Goal: Task Accomplishment & Management: Use online tool/utility

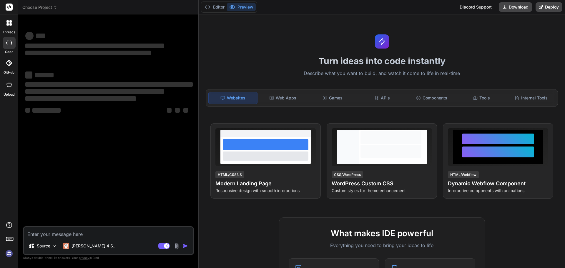
click at [122, 235] on textarea at bounding box center [108, 232] width 169 height 11
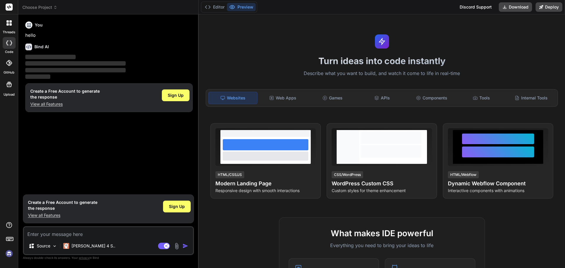
click at [81, 235] on textarea at bounding box center [108, 232] width 169 height 11
click at [10, 255] on img at bounding box center [9, 253] width 10 height 10
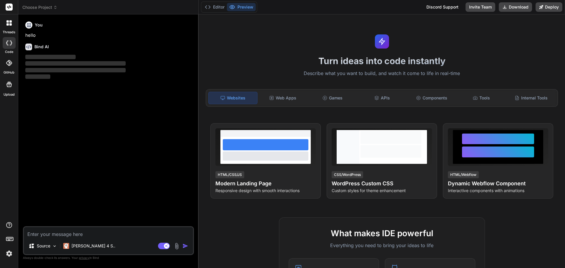
click at [8, 25] on icon at bounding box center [7, 24] width 2 height 2
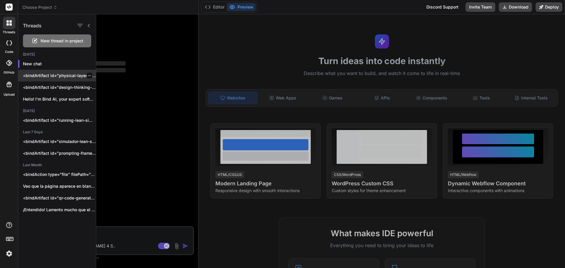
click at [55, 77] on p "<bindArtifact id="physical-layer-simulator" title="Physical Layer Learning Simu…" at bounding box center [59, 76] width 73 height 6
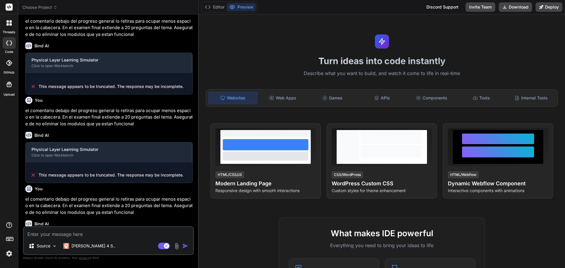
scroll to position [330, 0]
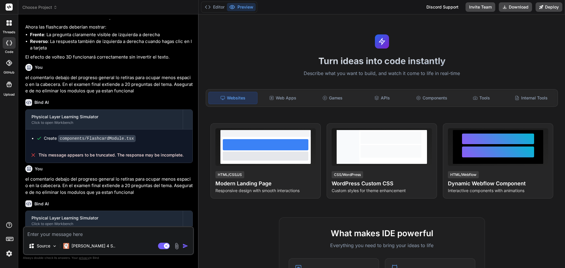
type textarea "x"
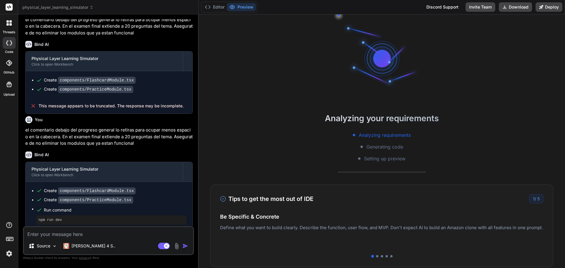
scroll to position [491, 0]
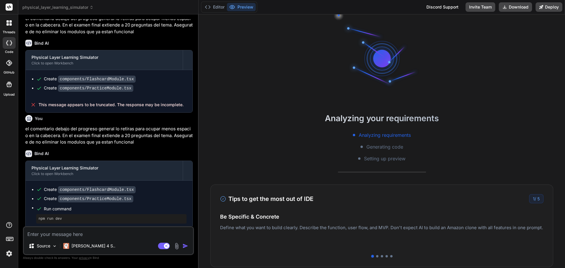
click at [83, 231] on textarea at bounding box center [108, 232] width 169 height 11
type textarea "a"
type textarea "x"
type textarea "al"
type textarea "x"
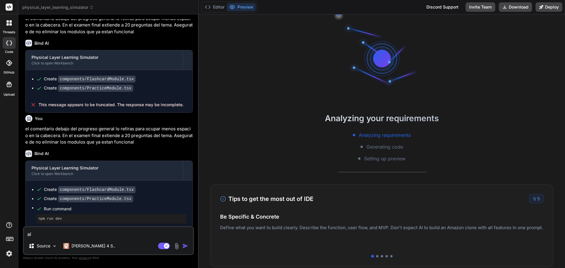
type textarea "al"
type textarea "x"
type textarea "al c"
type textarea "x"
type textarea "al cr"
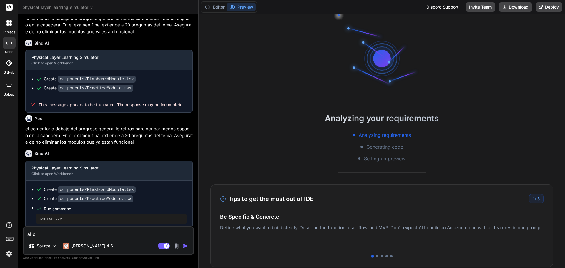
type textarea "x"
type textarea "al cre"
type textarea "x"
type textarea "al crea"
type textarea "x"
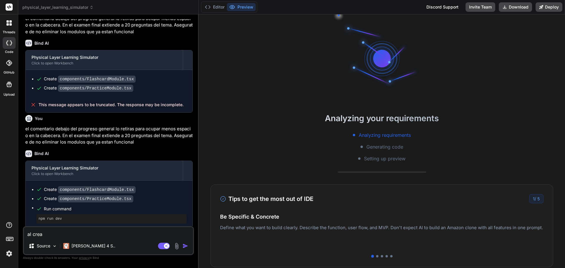
type textarea "al crear"
type textarea "x"
type textarea "al crear"
type textarea "x"
type textarea "al crear l"
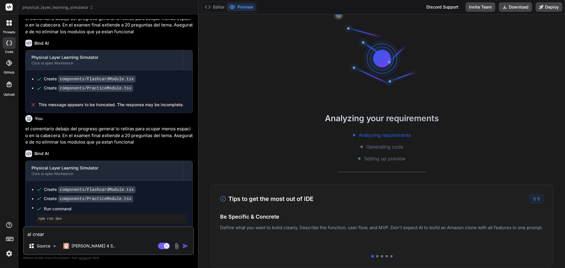
type textarea "x"
type textarea "al crear lo"
type textarea "x"
type textarea "al crear los"
type textarea "x"
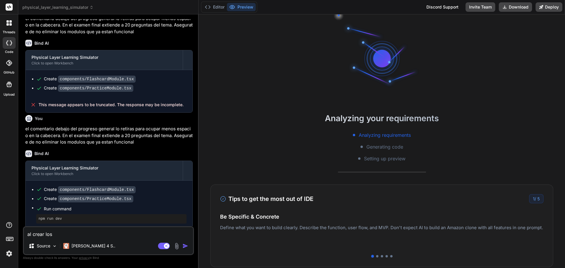
type textarea "al crear los"
type textarea "x"
type textarea "al crear los c"
type textarea "x"
type textarea "al crear los co"
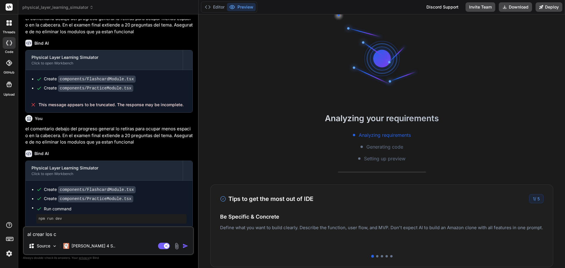
type textarea "x"
type textarea "al crear los com"
type textarea "x"
type textarea "al crear los comp"
type textarea "x"
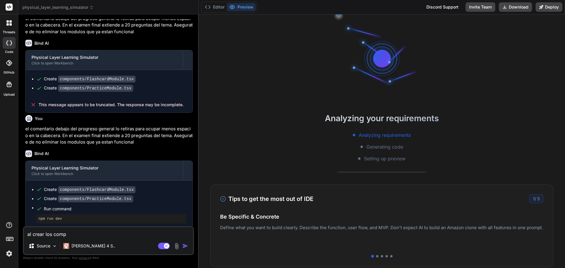
type textarea "al crear los compo"
type textarea "x"
type textarea "al crear los compon"
type textarea "x"
type textarea "al crear los compone"
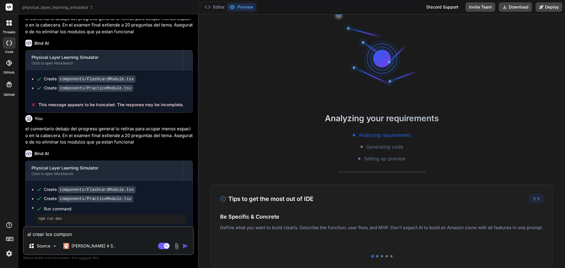
type textarea "x"
type textarea "al crear los componen"
type textarea "x"
type textarea "al crear los component"
type textarea "x"
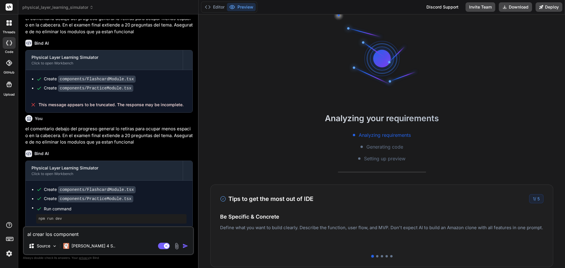
type textarea "al crear los componente"
type textarea "x"
type textarea "al crear los componentes"
type textarea "x"
type textarea "al crear los componentes"
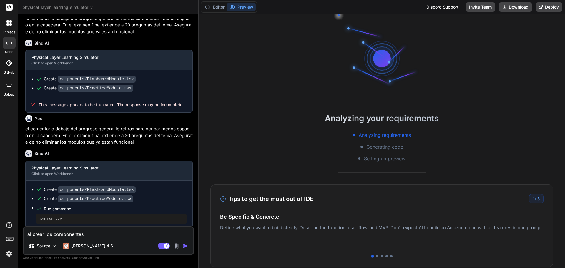
type textarea "x"
drag, startPoint x: 152, startPoint y: 75, endPoint x: 86, endPoint y: 78, distance: 66.2
click at [86, 78] on div "Create components/FlashcardModule.tsx" at bounding box center [111, 79] width 150 height 6
copy code "FlashcardModule.tsx"
click at [107, 234] on textarea "al crear los componentes" at bounding box center [108, 232] width 169 height 11
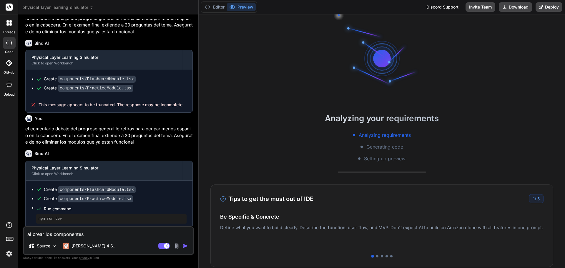
paste textarea "FlashcardModule.tsx"
type textarea "al crear los componentes FlashcardModule.tsx"
type textarea "x"
type textarea "al crear los componentes FlashcardModule.tsx"
type textarea "x"
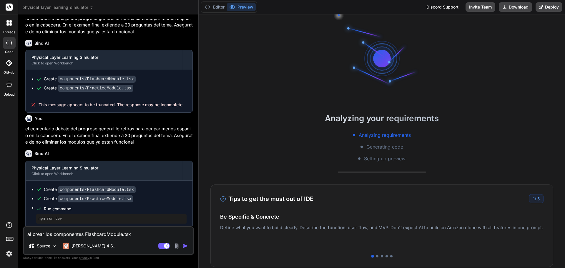
type textarea "al crear los componentes FlashcardModule.tsx y"
type textarea "x"
type textarea "al crear los componentes FlashcardModule.tsx y"
type textarea "x"
drag, startPoint x: 140, startPoint y: 85, endPoint x: 85, endPoint y: 86, distance: 54.4
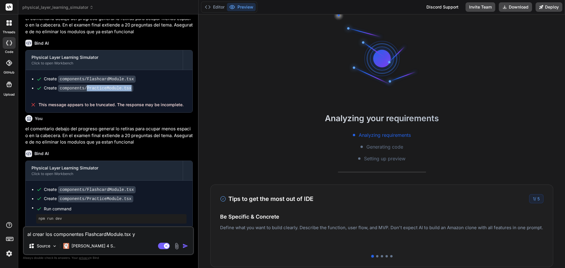
click at [85, 86] on div "Create components/PracticeModule.tsx" at bounding box center [111, 88] width 150 height 6
copy code "PracticeModule.tsx"
click at [145, 234] on textarea "al crear los componentes FlashcardModule.tsx y" at bounding box center [108, 232] width 169 height 11
paste textarea "PracticeModule.tsx"
type textarea "al crear los componentes FlashcardModule.tsx y PracticeModule.tsx"
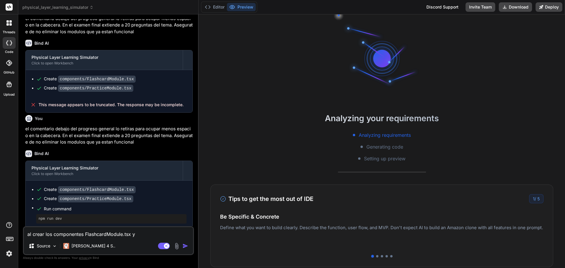
type textarea "x"
type textarea "al crear los componentes FlashcardModule.tsx y PracticeModule.tsx"
type textarea "x"
type textarea "al crear los componentes FlashcardModule.tsx y PracticeModule.tsx v"
type textarea "x"
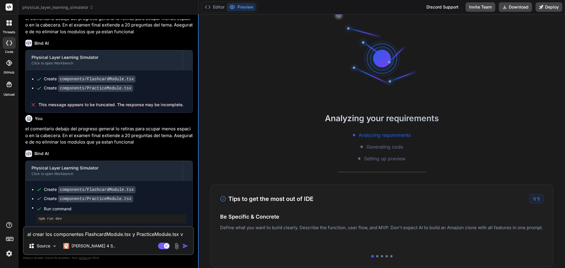
type textarea "al crear los componentes FlashcardModule.tsx y PracticeModule.tsx ve"
type textarea "x"
type textarea "al crear los componentes FlashcardModule.tsx y PracticeModule.tsx veo"
type textarea "x"
type textarea "al crear los componentes FlashcardModule.tsx y PracticeModule.tsx veo"
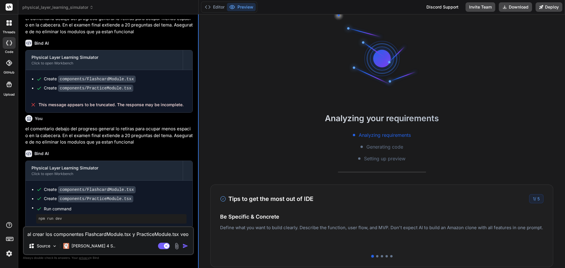
type textarea "x"
type textarea "al crear los componentes FlashcardModule.tsx y PracticeModule.tsx veo q"
type textarea "x"
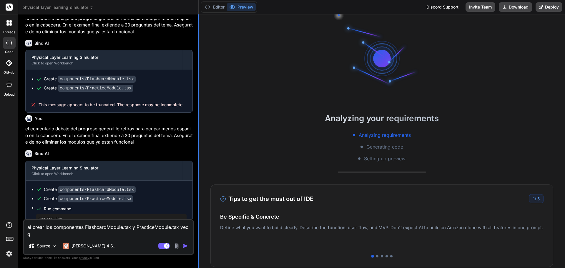
type textarea "al crear los componentes FlashcardModule.tsx y PracticeModule.tsx veo qu"
type textarea "x"
type textarea "al crear los componentes FlashcardModule.tsx y PracticeModule.tsx veo que"
type textarea "x"
type textarea "al crear los componentes FlashcardModule.tsx y PracticeModule.tsx veo que"
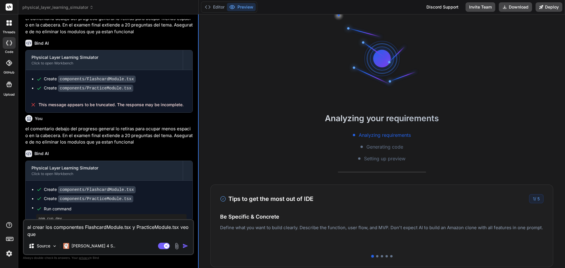
type textarea "x"
type textarea "al crear los componentes FlashcardModule.tsx y PracticeModule.tsx veo que t"
type textarea "x"
type textarea "al crear los componentes FlashcardModule.tsx y PracticeModule.tsx veo que te"
type textarea "x"
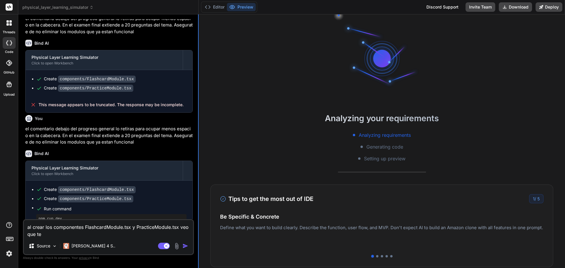
type textarea "al crear los componentes FlashcardModule.tsx y PracticeModule.tsx veo que te"
type textarea "x"
type textarea "al crear los componentes FlashcardModule.tsx y PracticeModule.tsx veo que te a"
type textarea "x"
type textarea "al crear los componentes FlashcardModule.tsx y PracticeModule.tsx veo que te ap"
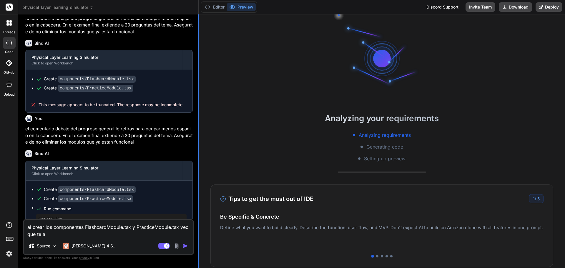
type textarea "x"
type textarea "al crear los componentes FlashcardModule.tsx y PracticeModule.tsx veo que te apa"
type textarea "x"
type textarea "al crear los componentes FlashcardModule.tsx y PracticeModule.tsx veo que te ap…"
type textarea "x"
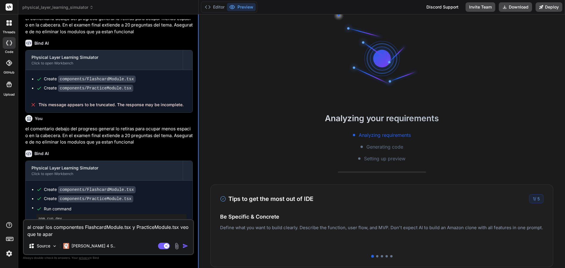
type textarea "al crear los componentes FlashcardModule.tsx y PracticeModule.tsx veo que te ap…"
type textarea "x"
type textarea "al crear los componentes FlashcardModule.tsx y PracticeModule.tsx veo que te ap…"
type textarea "x"
type textarea "al crear los componentes FlashcardModule.tsx y PracticeModule.tsx veo que te ap…"
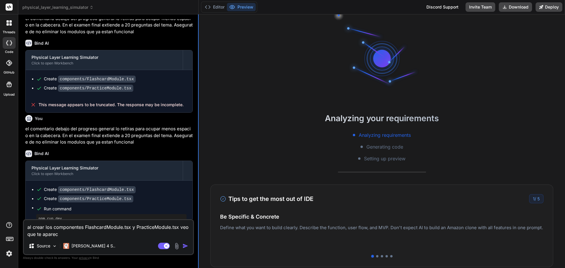
type textarea "x"
type textarea "al crear los componentes FlashcardModule.tsx y PracticeModule.tsx veo que te ap…"
type textarea "x"
type textarea "al crear los componentes FlashcardModule.tsx y PracticeModule.tsx veo que te ap…"
type textarea "x"
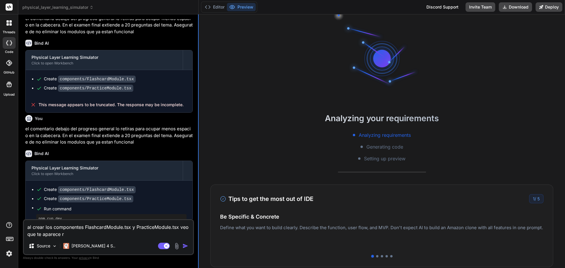
type textarea "al crear los componentes FlashcardModule.tsx y PracticeModule.tsx veo que te ap…"
type textarea "x"
type textarea "al crear los componentes FlashcardModule.tsx y PracticeModule.tsx veo que te ap…"
type textarea "x"
type textarea "al crear los componentes FlashcardModule.tsx y PracticeModule.tsx veo que te ap…"
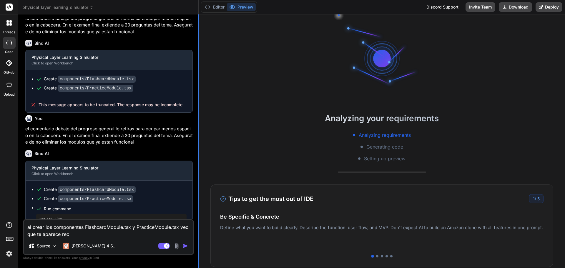
type textarea "x"
type textarea "al crear los componentes FlashcardModule.tsx y PracticeModule.tsx veo que te ap…"
type textarea "x"
type textarea "al crear los componentes FlashcardModule.tsx y PracticeModule.tsx veo que te ap…"
type textarea "x"
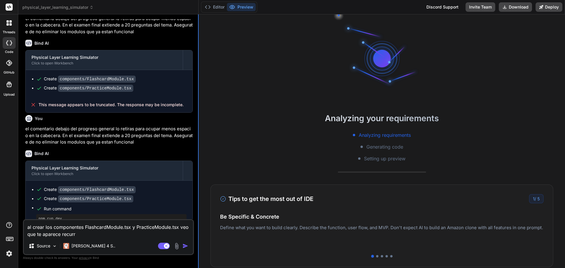
type textarea "al crear los componentes FlashcardModule.tsx y PracticeModule.tsx veo que te ap…"
type textarea "x"
type textarea "al crear los componentes FlashcardModule.tsx y PracticeModule.tsx veo que te ap…"
type textarea "x"
type textarea "al crear los componentes FlashcardModule.tsx y PracticeModule.tsx veo que te ap…"
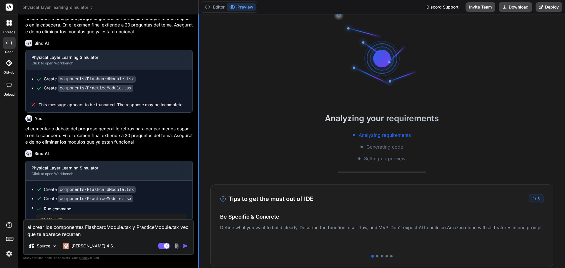
type textarea "x"
type textarea "al crear los componentes FlashcardModule.tsx y PracticeModule.tsx veo que te ap…"
type textarea "x"
type textarea "al crear los componentes FlashcardModule.tsx y PracticeModule.tsx veo que te ap…"
type textarea "x"
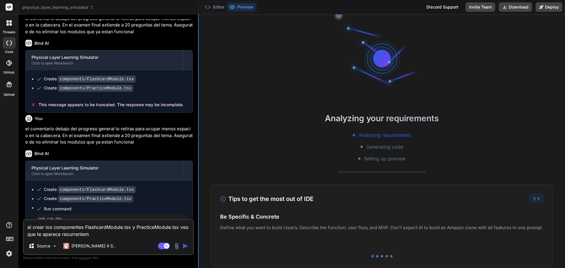
type textarea "al crear los componentes FlashcardModule.tsx y PracticeModule.tsx veo que te ap…"
type textarea "x"
type textarea "al crear los componentes FlashcardModule.tsx y PracticeModule.tsx veo que te ap…"
type textarea "x"
type textarea "al crear los componentes FlashcardModule.tsx y PracticeModule.tsx veo que te ap…"
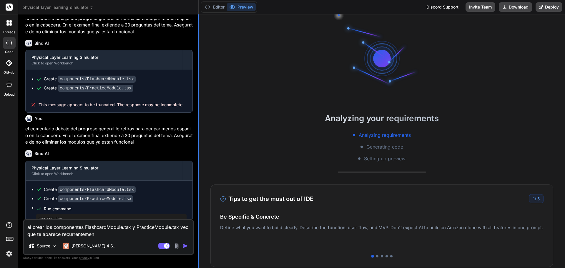
type textarea "x"
type textarea "al crear los componentes FlashcardModule.tsx y PracticeModule.tsx veo que te ap…"
type textarea "x"
type textarea "al crear los componentes FlashcardModule.tsx y PracticeModule.tsx veo que te ap…"
type textarea "x"
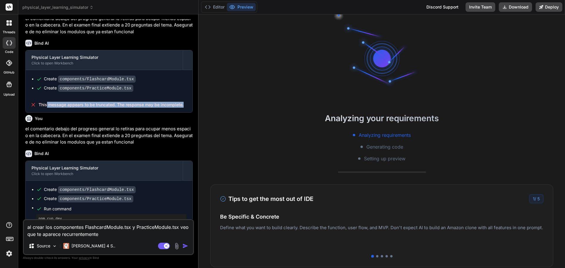
scroll to position [28, 0]
drag, startPoint x: 192, startPoint y: 103, endPoint x: 39, endPoint y: 103, distance: 153.2
click at [39, 103] on div "This message appears to be truncated. The response may be incomplete." at bounding box center [109, 104] width 167 height 15
copy span "This message appears to be truncated. The response may be incomplete."
click at [119, 236] on textarea "al crear los componentes FlashcardModule.tsx y PracticeModule.tsx veo que te ap…" at bounding box center [108, 229] width 169 height 18
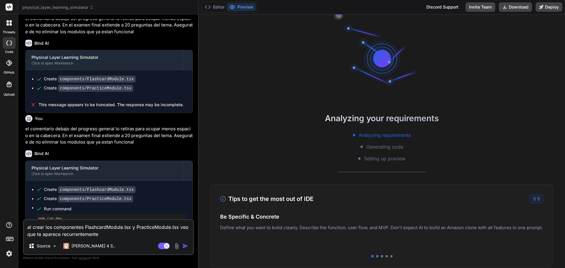
type textarea "al crear los componentes FlashcardModule.tsx y PracticeModule.[PERSON_NAME] veo…"
type textarea "x"
type textarea "al crear los componentes FlashcardModule.tsx y PracticeModule.[PERSON_NAME] veo…"
type textarea "x"
paste textarea "This message appears to be truncated. The response may be incomplete."
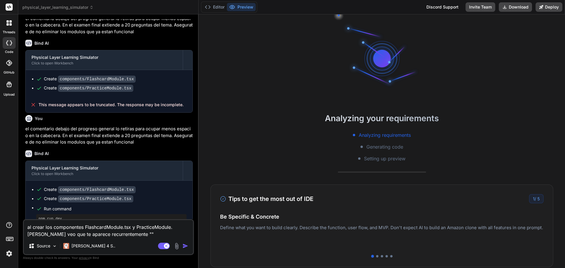
type textarea "al crear los componentes FlashcardModule.tsx y PracticeModule.[PERSON_NAME] veo…"
type textarea "x"
type textarea "al crear los componentes FlashcardModule.tsx y PracticeModule.[PERSON_NAME] veo…"
type textarea "x"
type textarea "al crear los componentes FlashcardModule.tsx y PracticeModule.[PERSON_NAME] veo…"
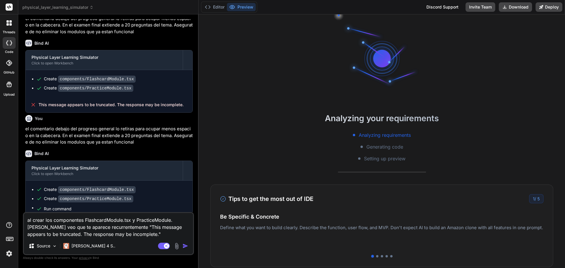
type textarea "x"
type textarea "al crear los componentes FlashcardModule.tsx y PracticeModule.[PERSON_NAME] veo…"
type textarea "x"
type textarea "al crear los componentes FlashcardModule.tsx y PracticeModule.[PERSON_NAME] veo…"
type textarea "x"
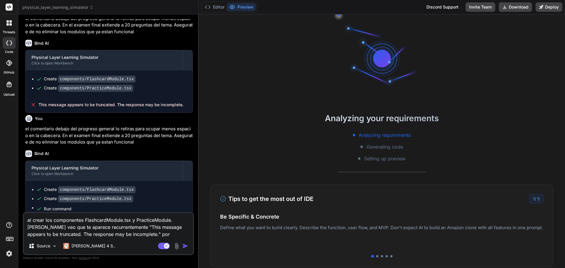
type textarea "al crear los componentes FlashcardModule.tsx y PracticeModule.[PERSON_NAME] veo…"
type textarea "x"
type textarea "al crear los componentes FlashcardModule.tsx y PracticeModule.[PERSON_NAME] veo…"
type textarea "x"
type textarea "al crear los componentes FlashcardModule.tsx y PracticeModule.[PERSON_NAME] veo…"
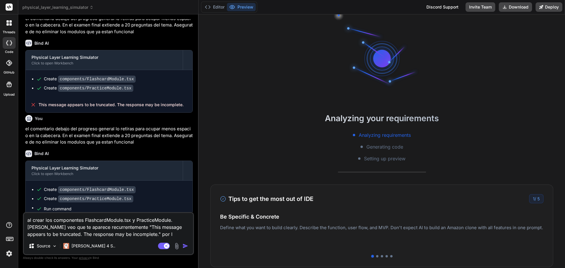
type textarea "x"
type textarea "al crear los componentes FlashcardModule.tsx y PracticeModule.[PERSON_NAME] veo…"
type textarea "x"
type textarea "al crear los componentes FlashcardModule.tsx y PracticeModule.[PERSON_NAME] veo…"
type textarea "x"
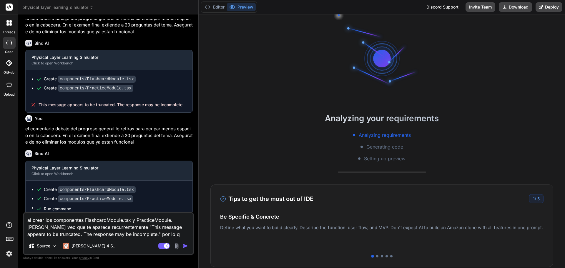
type textarea "al crear los componentes FlashcardModule.tsx y PracticeModule.[PERSON_NAME] veo…"
type textarea "x"
type textarea "al crear los componentes FlashcardModule.tsx y PracticeModule.[PERSON_NAME] veo…"
type textarea "x"
type textarea "al crear los componentes FlashcardModule.tsx y PracticeModule.[PERSON_NAME] veo…"
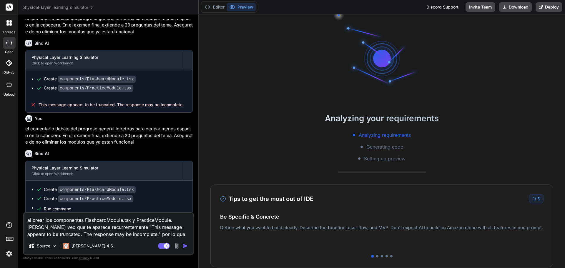
type textarea "x"
type textarea "al crear los componentes FlashcardModule.tsx y PracticeModule.[PERSON_NAME] veo…"
type textarea "x"
type textarea "al crear los componentes FlashcardModule.tsx y PracticeModule.[PERSON_NAME] veo…"
type textarea "x"
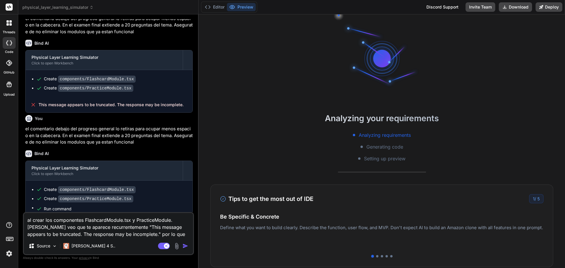
type textarea "al crear los componentes FlashcardModule.tsx y PracticeModule.[PERSON_NAME] veo…"
type textarea "x"
type textarea "al crear los componentes FlashcardModule.tsx y PracticeModule.[PERSON_NAME] veo…"
type textarea "x"
type textarea "al crear los componentes FlashcardModule.tsx y PracticeModule.[PERSON_NAME] veo…"
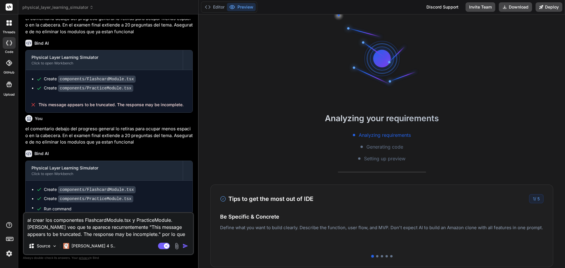
type textarea "x"
type textarea "al crear los componentes FlashcardModule.tsx y PracticeModule.[PERSON_NAME] veo…"
type textarea "x"
type textarea "al crear los componentes FlashcardModule.tsx y PracticeModule.[PERSON_NAME] veo…"
type textarea "x"
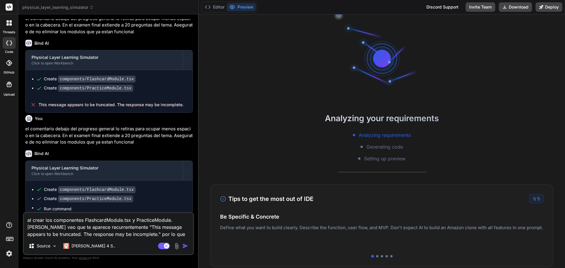
type textarea "al crear los componentes FlashcardModule.tsx y PracticeModule.[PERSON_NAME] veo…"
type textarea "x"
type textarea "al crear los componentes FlashcardModule.tsx y PracticeModule.[PERSON_NAME] veo…"
type textarea "x"
type textarea "al crear los componentes FlashcardModule.tsx y PracticeModule.[PERSON_NAME] veo…"
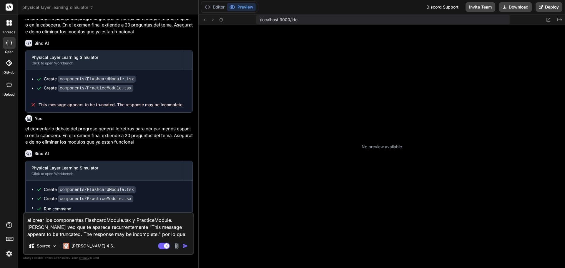
scroll to position [95, 0]
type textarea "x"
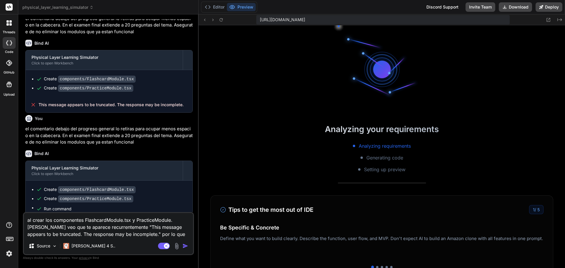
scroll to position [168, 0]
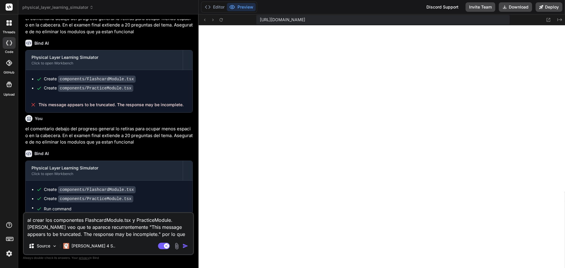
type textarea "al crear los componentes FlashcardModule.tsx y PracticeModule.[PERSON_NAME] veo…"
type textarea "x"
type textarea "al crear los componentes FlashcardModule.tsx y PracticeModule.[PERSON_NAME] veo…"
type textarea "x"
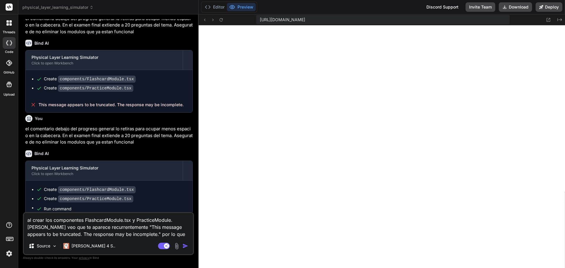
type textarea "al crear los componentes FlashcardModule.tsx y PracticeModule.[PERSON_NAME] veo…"
type textarea "x"
type textarea "al crear los componentes FlashcardModule.tsx y PracticeModule.[PERSON_NAME] veo…"
type textarea "x"
type textarea "al crear los componentes FlashcardModule.tsx y PracticeModule.[PERSON_NAME] veo…"
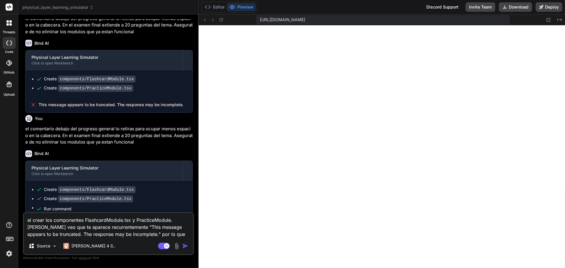
type textarea "x"
type textarea "al crear los componentes FlashcardModule.tsx y PracticeModule.[PERSON_NAME] veo…"
type textarea "x"
type textarea "al crear los componentes FlashcardModule.tsx y PracticeModule.[PERSON_NAME] veo…"
type textarea "x"
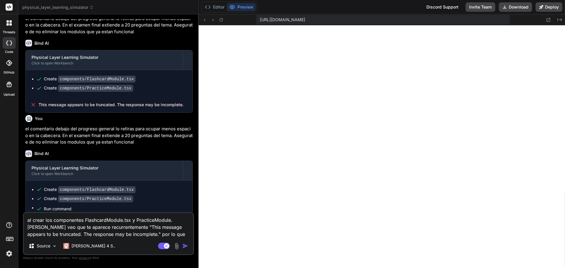
type textarea "al crear los componentes FlashcardModule.tsx y PracticeModule.[PERSON_NAME] veo…"
type textarea "x"
type textarea "al crear los componentes FlashcardModule.tsx y PracticeModule.[PERSON_NAME] veo…"
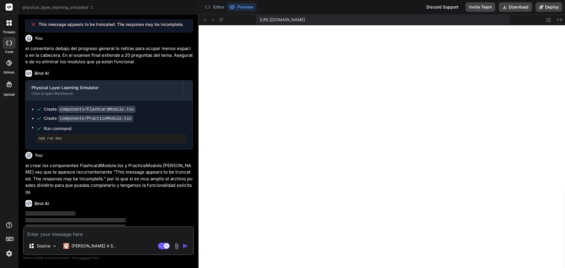
scroll to position [571, 0]
click at [222, 5] on button "Editor" at bounding box center [214, 7] width 24 height 8
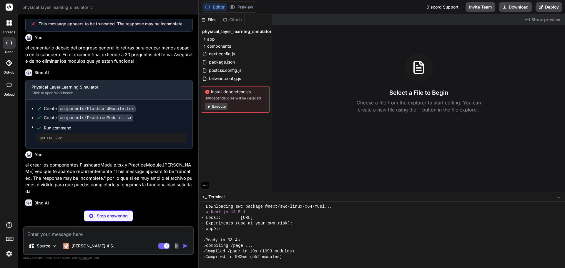
scroll to position [625, 0]
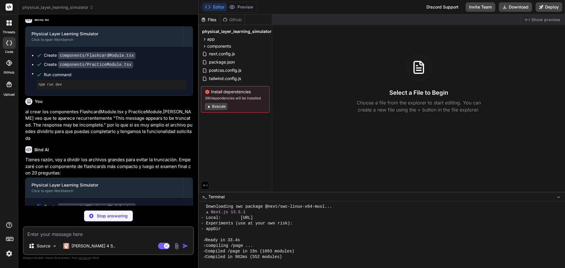
click at [213, 106] on button "Execute" at bounding box center [216, 106] width 23 height 7
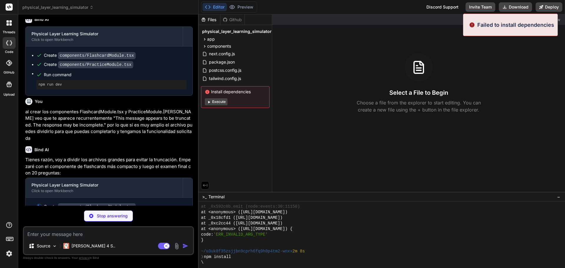
click at [224, 102] on button "Execute" at bounding box center [216, 101] width 23 height 7
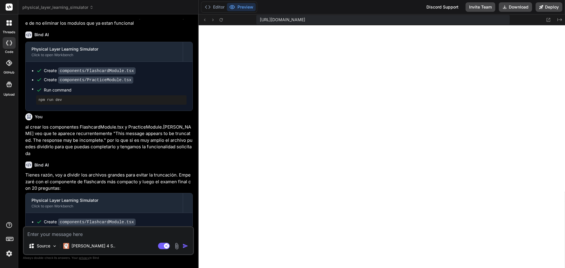
scroll to position [652, 0]
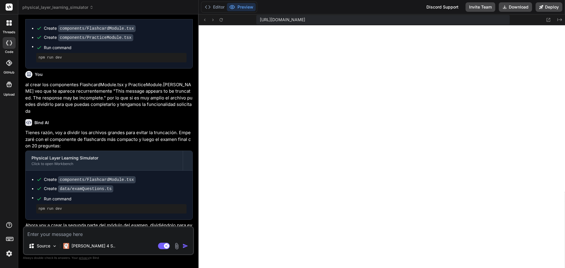
click at [110, 231] on textarea at bounding box center [108, 232] width 169 height 11
click at [186, 248] on img "button" at bounding box center [185, 246] width 6 height 6
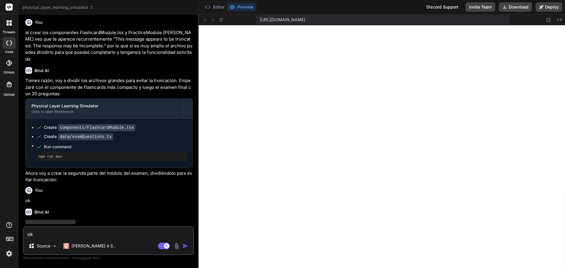
scroll to position [713, 0]
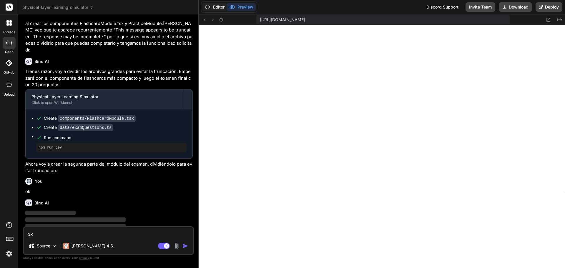
click at [215, 8] on button "Editor" at bounding box center [214, 7] width 24 height 8
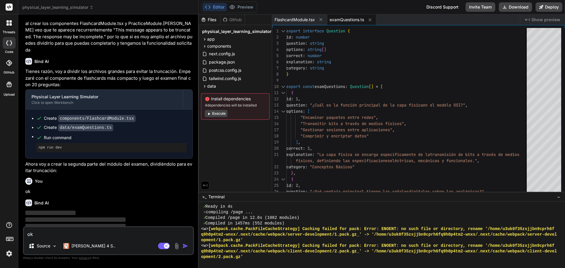
click at [217, 112] on button "Execute" at bounding box center [216, 113] width 23 height 7
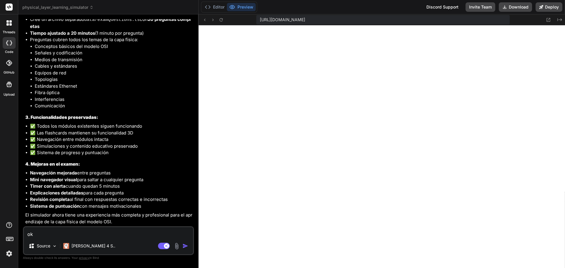
scroll to position [1028, 0]
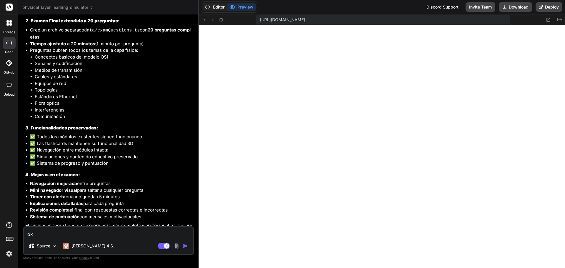
click at [217, 8] on button "Editor" at bounding box center [214, 7] width 24 height 8
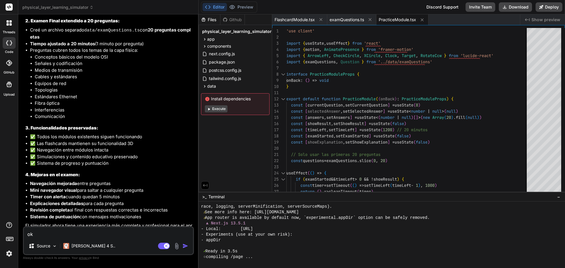
click at [219, 108] on button "Execute" at bounding box center [216, 108] width 23 height 7
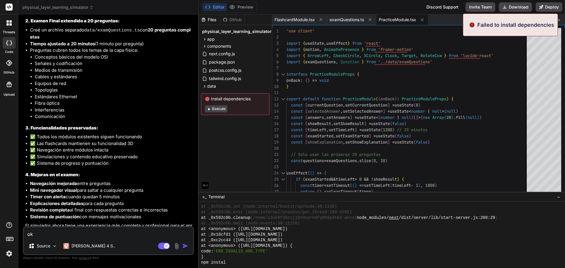
scroll to position [2984, 0]
click at [238, 6] on button "Preview" at bounding box center [241, 7] width 29 height 8
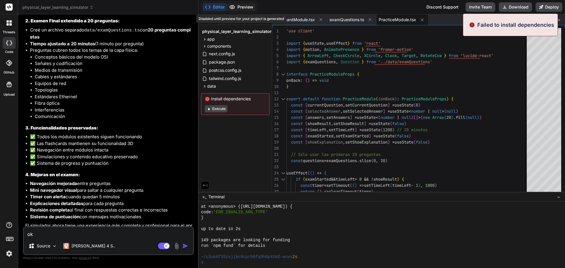
scroll to position [3023, 0]
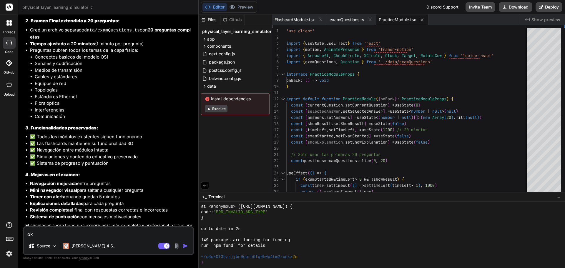
click at [218, 7] on button "Editor" at bounding box center [214, 7] width 24 height 8
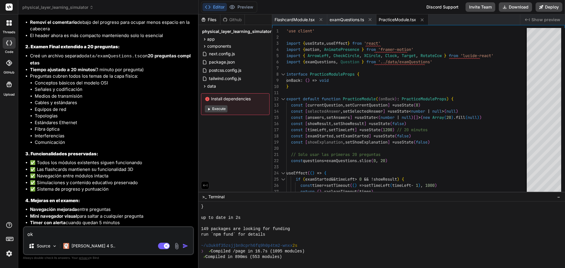
scroll to position [1028, 0]
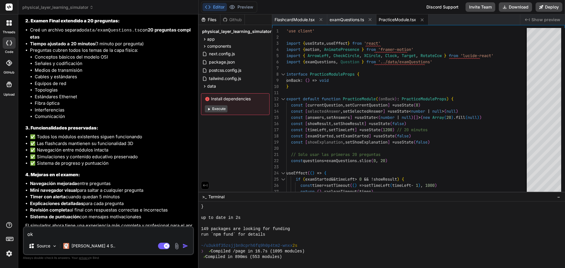
click at [220, 8] on button "Editor" at bounding box center [214, 7] width 24 height 8
click at [99, 232] on textarea "ok" at bounding box center [108, 232] width 169 height 11
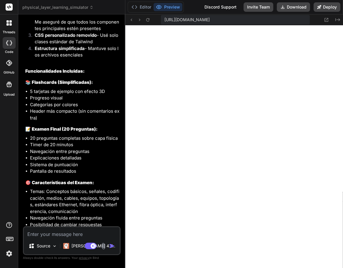
scroll to position [1876, 0]
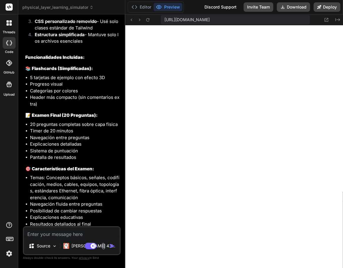
click at [70, 232] on textarea at bounding box center [72, 232] width 96 height 11
paste textarea "./components/PhysicalLayerSimulator.tsx:17:0 Module not found: Can't resolve '.…"
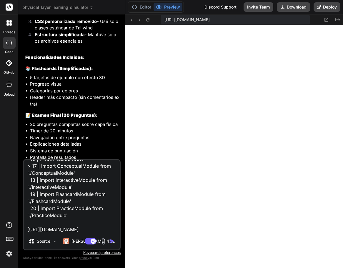
click at [111, 241] on img "button" at bounding box center [112, 241] width 6 height 6
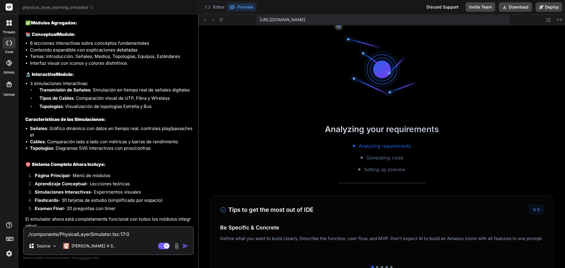
scroll to position [5247, 0]
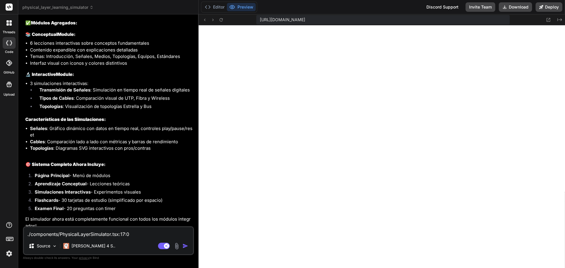
click at [120, 234] on textarea "./components/PhysicalLayerSimulator.tsx:17:0 Module not found: Can't resolve '.…" at bounding box center [108, 232] width 169 height 11
paste textarea "components/ConceptualModule.tsx (193:21) @ React 191 | {lessons.find(l => [DOMA…"
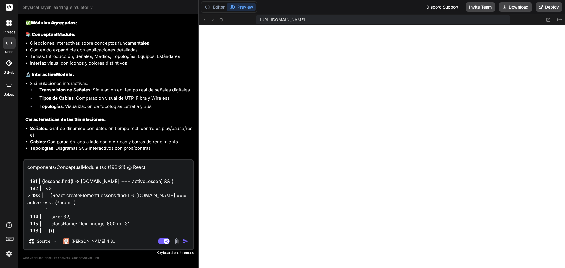
scroll to position [1, 0]
click at [185, 242] on img "button" at bounding box center [185, 241] width 6 height 6
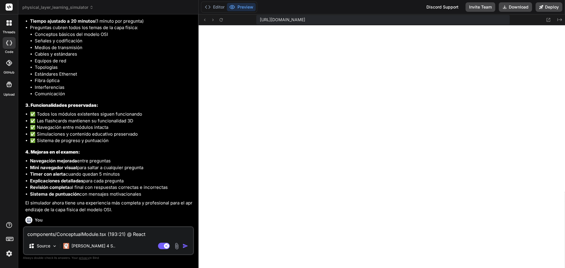
scroll to position [1072, 0]
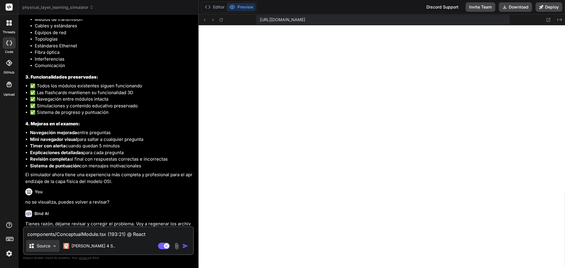
click at [48, 244] on p "Source" at bounding box center [44, 246] width 14 height 6
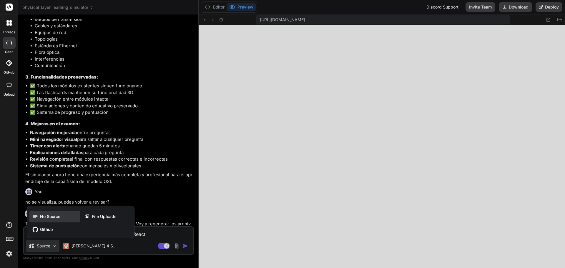
click at [48, 219] on span "No Source" at bounding box center [50, 216] width 20 height 6
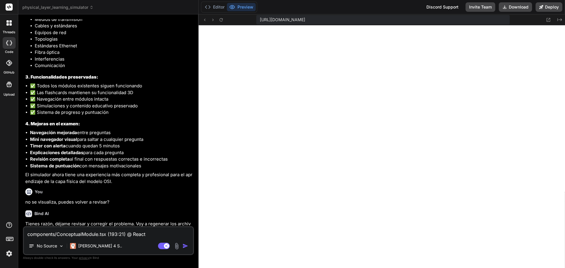
click at [48, 234] on textarea "components/ConceptualModule.tsx (193:21) @ React 191 | {lessons.find(l => [DOMA…" at bounding box center [108, 232] width 169 height 11
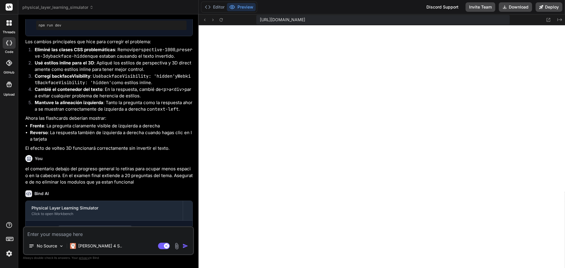
scroll to position [221, 0]
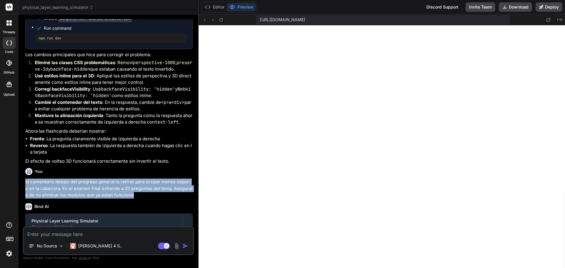
drag, startPoint x: 137, startPoint y: 198, endPoint x: 21, endPoint y: 184, distance: 117.0
click at [21, 184] on div "Bind AI Web Search Created with Pixso. Code Generator You El flash cards que se…" at bounding box center [108, 140] width 180 height 253
copy p "el comentario debajo del progreso general lo retiras para ocupar menos espacio …"
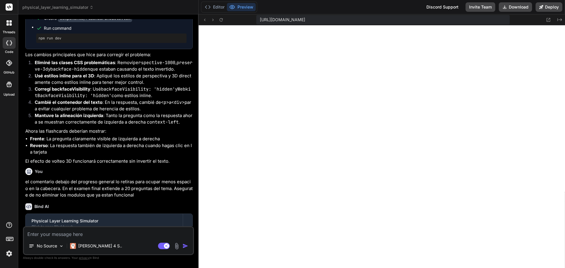
click at [46, 233] on textarea at bounding box center [108, 232] width 169 height 11
click at [48, 242] on div "No Source" at bounding box center [46, 246] width 40 height 12
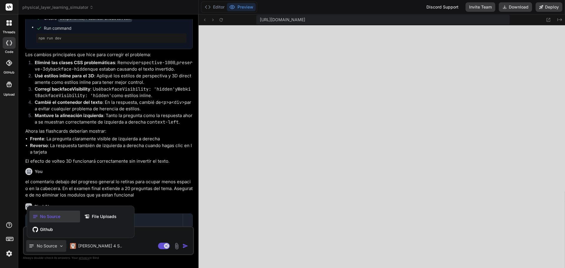
click at [65, 219] on div "No Source" at bounding box center [54, 217] width 51 height 12
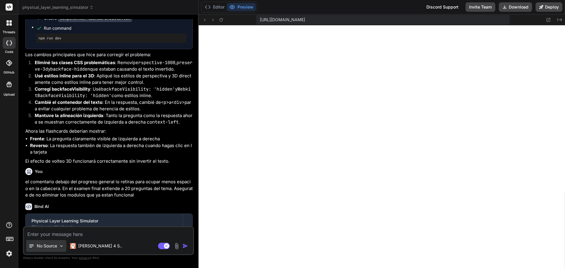
click at [54, 245] on p "No Source" at bounding box center [47, 246] width 20 height 6
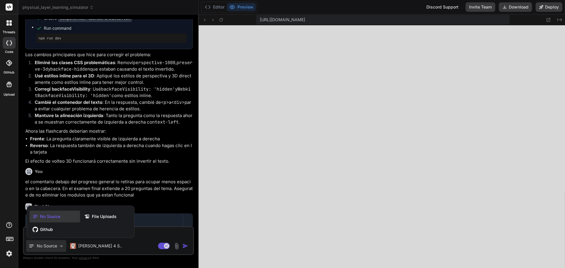
click at [58, 246] on div at bounding box center [282, 134] width 565 height 268
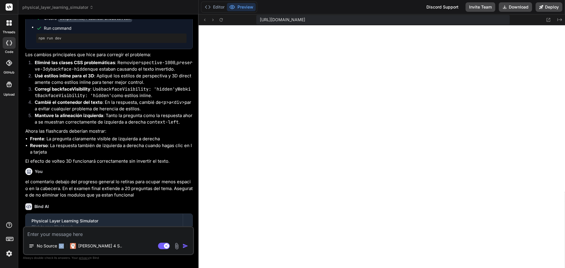
click at [58, 246] on div "No Source" at bounding box center [46, 246] width 40 height 12
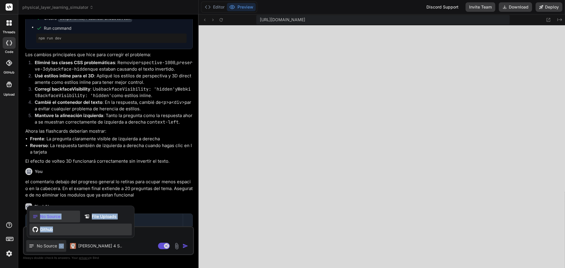
click at [55, 230] on div "Github" at bounding box center [80, 229] width 102 height 12
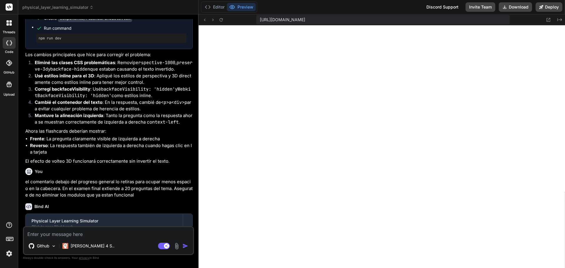
click at [67, 235] on textarea at bounding box center [108, 232] width 169 height 11
click at [554, 7] on button "Deploy" at bounding box center [548, 6] width 27 height 9
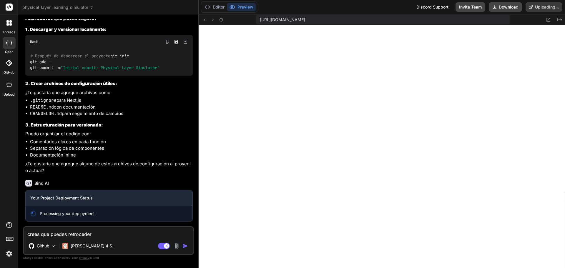
scroll to position [2535, 0]
click at [125, 231] on textarea "crees que puedes retroceder" at bounding box center [108, 232] width 169 height 11
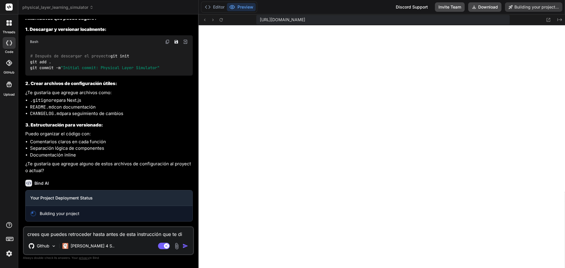
paste textarea "el comentario debajo del progreso general lo retiras para ocupar menos espacio …"
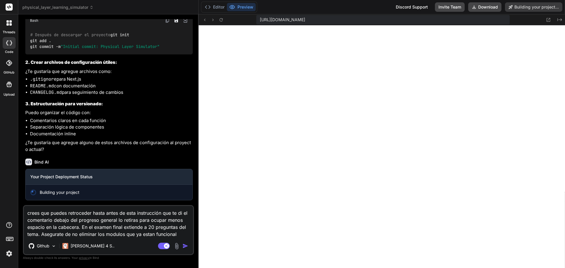
scroll to position [0, 0]
click at [31, 219] on textarea "crees que puedes retroceder hasta antes de esta instrucción que te di el coment…" at bounding box center [108, 222] width 169 height 32
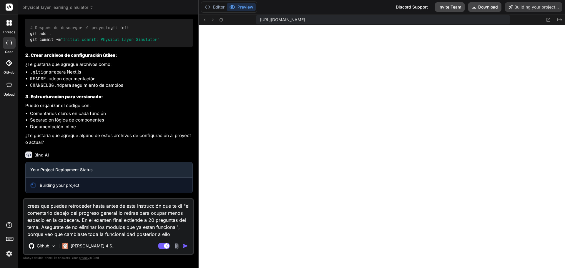
scroll to position [2563, 0]
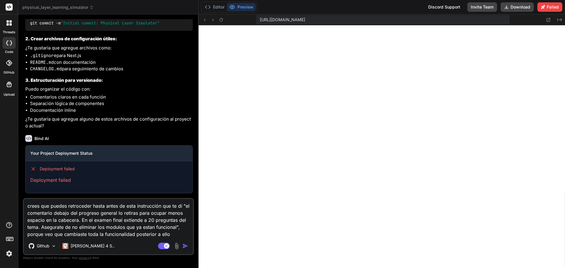
drag, startPoint x: 174, startPoint y: 234, endPoint x: 5, endPoint y: 200, distance: 171.8
click at [5, 200] on div "threads code GitHub Upload physical_layer_learning_simulator Created with Pixso…" at bounding box center [282, 134] width 565 height 268
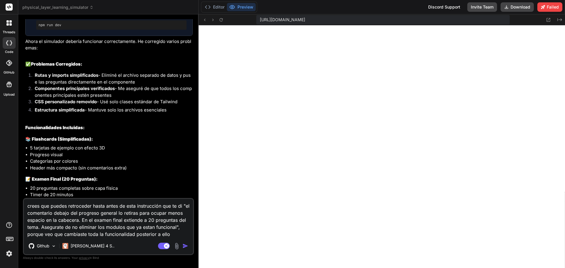
scroll to position [1345, 0]
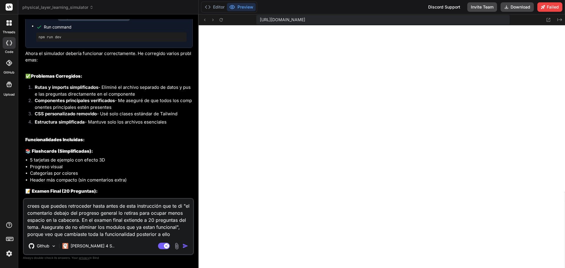
click at [187, 246] on img "button" at bounding box center [185, 246] width 6 height 6
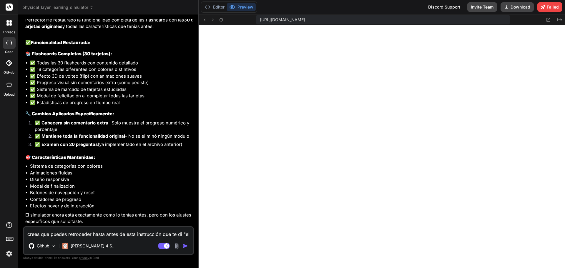
scroll to position [2937, 0]
click at [216, 7] on button "Editor" at bounding box center [214, 7] width 24 height 8
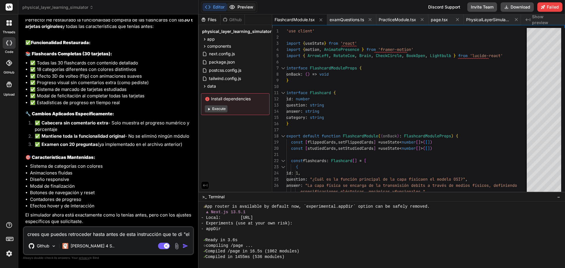
click at [241, 11] on button "Preview" at bounding box center [241, 7] width 29 height 8
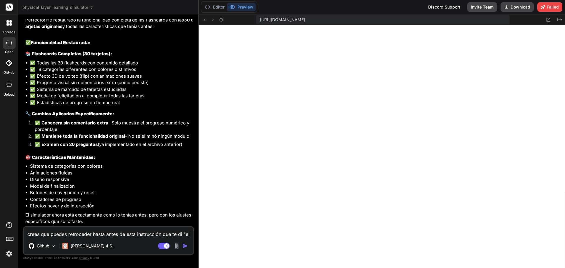
click at [92, 233] on textarea "crees que puedes retroceder hasta antes de esta instrucción que te di "el comen…" at bounding box center [108, 232] width 169 height 11
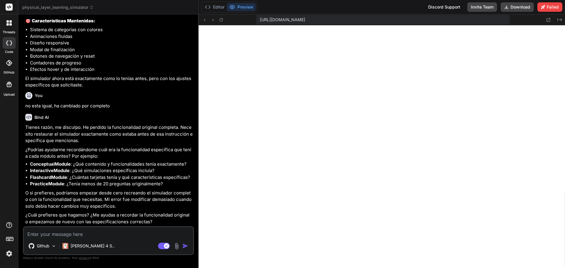
scroll to position [3073, 0]
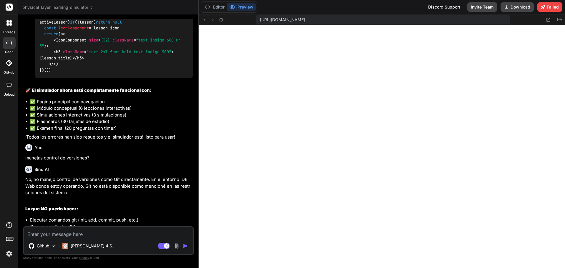
drag, startPoint x: 166, startPoint y: 144, endPoint x: 166, endPoint y: 132, distance: 12.1
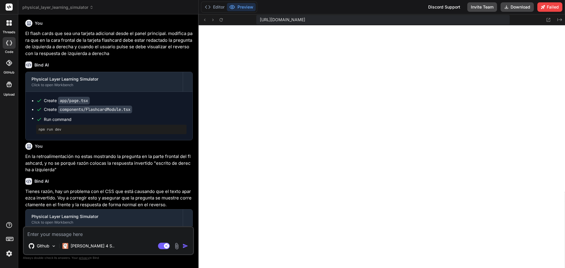
scroll to position [0, 0]
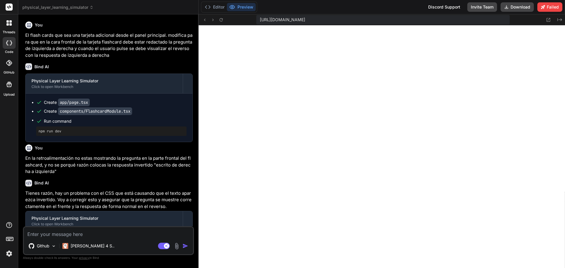
click at [10, 46] on div at bounding box center [9, 43] width 13 height 12
click at [10, 26] on div at bounding box center [9, 23] width 12 height 12
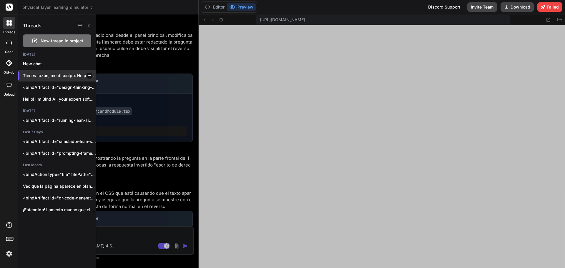
click at [44, 76] on p "Tienes razón, me disculpo. He perdido la..." at bounding box center [59, 76] width 73 height 6
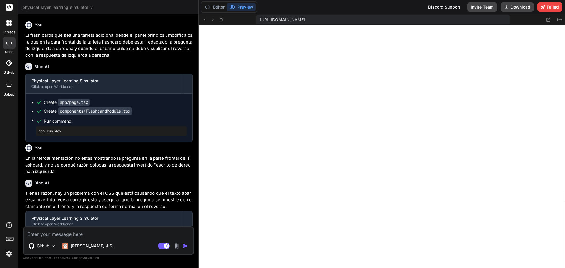
click at [10, 22] on icon at bounding box center [10, 21] width 2 height 2
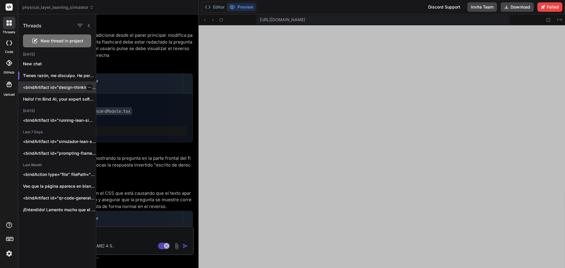
click at [49, 88] on p "<bindArtifact id="design-thinking-simulator" title="Simulador Interactivo de De…" at bounding box center [59, 87] width 73 height 6
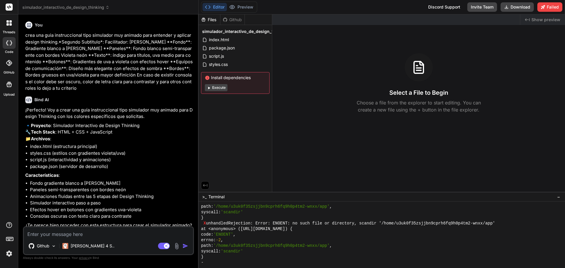
drag, startPoint x: 25, startPoint y: 35, endPoint x: 88, endPoint y: 88, distance: 82.2
click at [88, 88] on p "crea una guia instruccional tipo simulador muy animado para entender y aplicar …" at bounding box center [108, 62] width 167 height 60
copy p "crea una guia instruccional tipo simulador muy animado para entender y aplicar …"
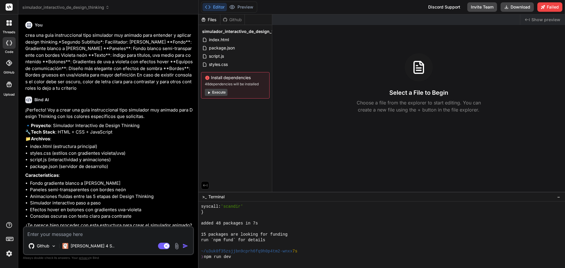
click at [9, 25] on icon at bounding box center [7, 24] width 2 height 2
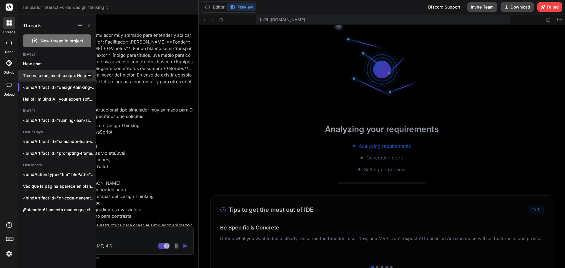
click at [89, 76] on div at bounding box center [89, 76] width 6 height 6
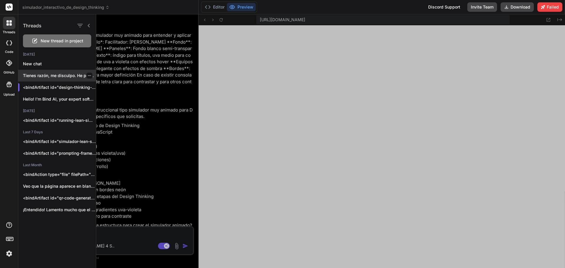
click at [70, 77] on p "Tienes razón, me disculpo. He perdido la..." at bounding box center [59, 76] width 73 height 6
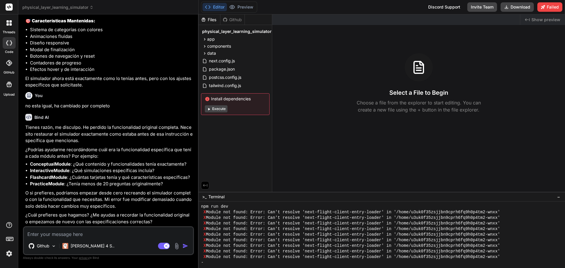
scroll to position [1369, 0]
click at [10, 24] on icon at bounding box center [10, 24] width 2 height 2
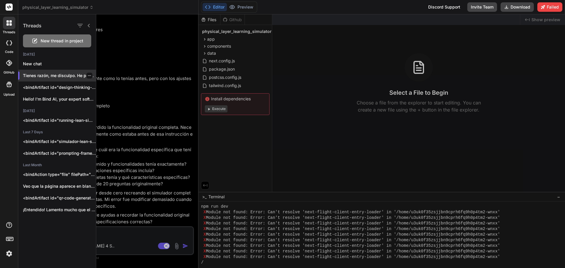
click at [89, 76] on icon "button" at bounding box center [90, 76] width 4 height 4
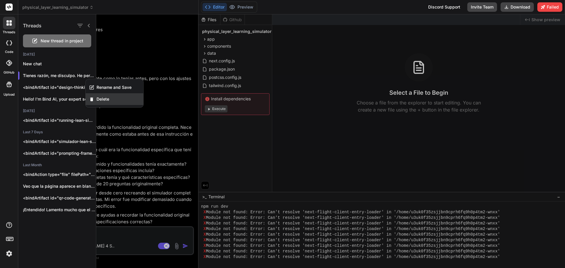
click at [107, 99] on span "Delete" at bounding box center [102, 99] width 13 height 6
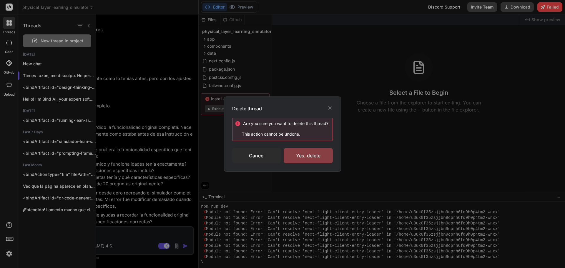
click at [298, 156] on div "Yes, delete" at bounding box center [307, 155] width 49 height 15
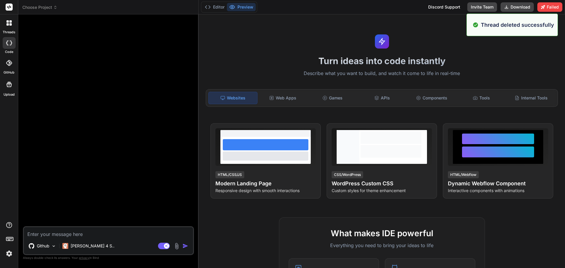
click at [101, 236] on textarea at bounding box center [108, 232] width 169 height 11
paste textarea "crea una guia instruccional tipo simulador muy animado para entender y aplicar …"
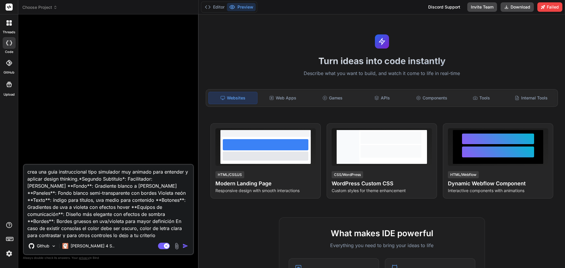
click at [49, 179] on textarea "crea una guia instruccional tipo simulador muy animado para entender y aplicar …" at bounding box center [108, 201] width 169 height 73
click at [184, 248] on img "button" at bounding box center [185, 246] width 6 height 6
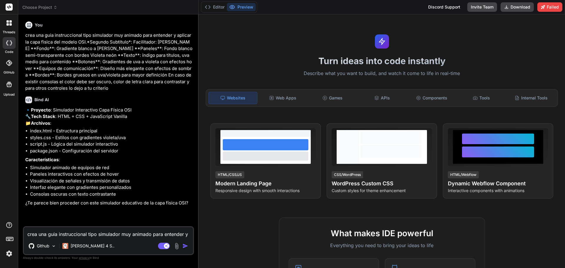
click at [104, 230] on textarea "crea una guia instruccional tipo simulador muy animado para entender y aplicar …" at bounding box center [108, 232] width 169 height 11
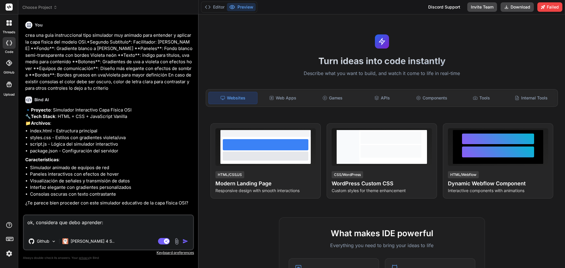
paste textarea "Loremipsu dolorsitame co ad Elit Seddoe Temporincid ut labo: Etdolorem ali enim…"
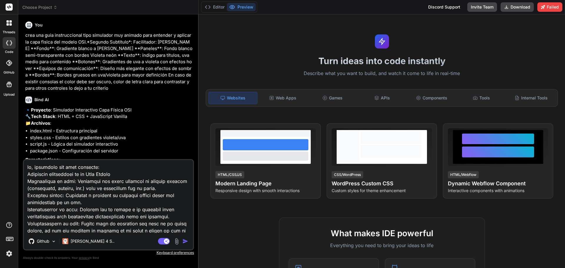
scroll to position [128, 0]
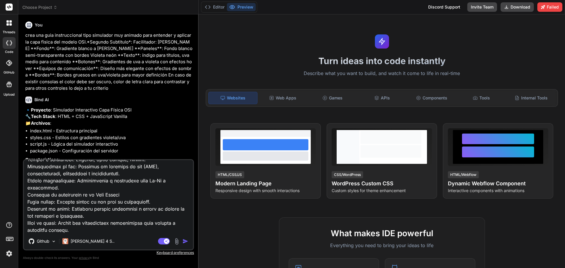
click at [187, 242] on img "button" at bounding box center [185, 241] width 6 height 6
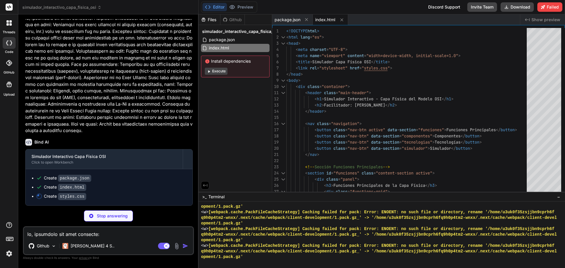
scroll to position [219, 0]
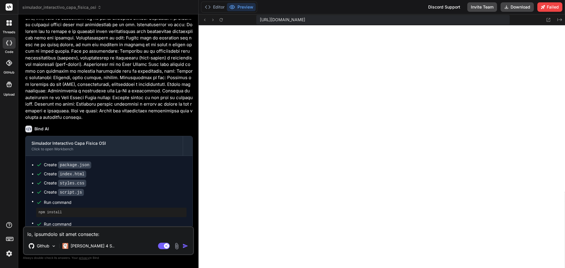
click at [63, 233] on textarea at bounding box center [108, 232] width 169 height 11
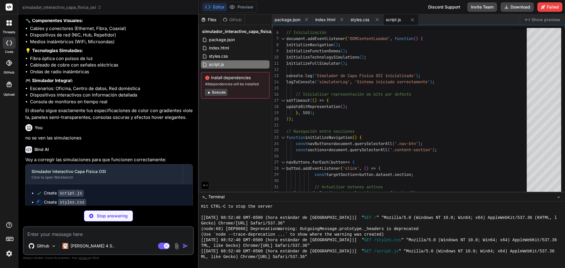
scroll to position [516, 0]
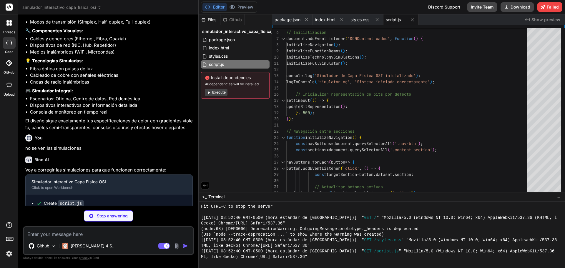
click at [218, 92] on button "Execute" at bounding box center [216, 92] width 23 height 7
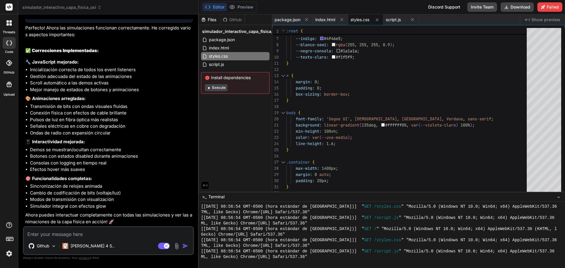
scroll to position [728, 0]
click at [219, 87] on button "Execute" at bounding box center [216, 87] width 23 height 7
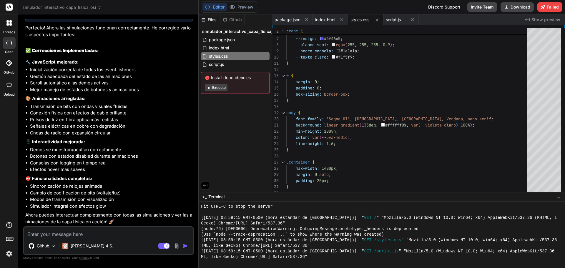
click at [102, 234] on textarea at bounding box center [108, 232] width 169 height 11
click at [244, 9] on button "Preview" at bounding box center [241, 7] width 29 height 8
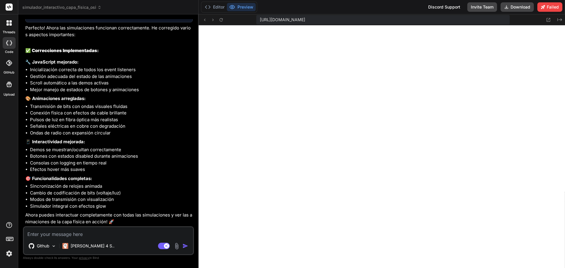
click at [128, 232] on textarea at bounding box center [108, 232] width 169 height 11
click at [145, 231] on textarea "agrega 568A y 568B, además deseo que optimiza" at bounding box center [108, 232] width 169 height 11
click at [76, 234] on textarea "agrega 568A y 568B, además deseo que optimiza" at bounding box center [108, 232] width 169 height 11
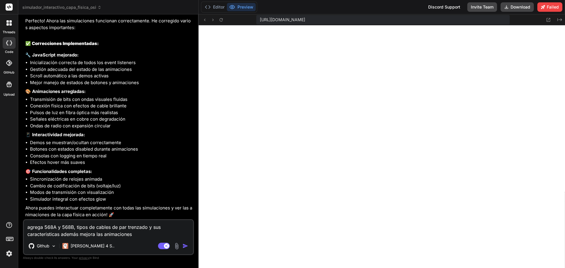
click at [184, 246] on img "button" at bounding box center [185, 246] width 6 height 6
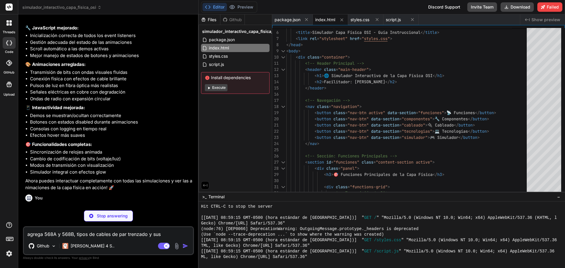
scroll to position [837, 0]
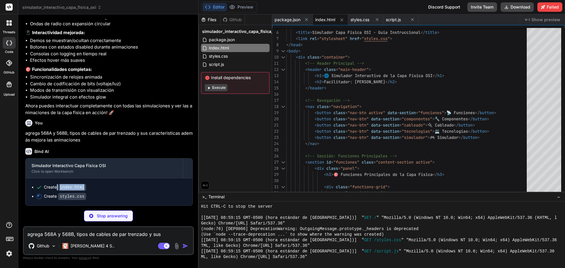
drag, startPoint x: 59, startPoint y: 186, endPoint x: 85, endPoint y: 188, distance: 25.6
click at [85, 188] on div "Create index.html" at bounding box center [111, 187] width 150 height 6
click at [94, 185] on div "Create index.html" at bounding box center [111, 187] width 150 height 6
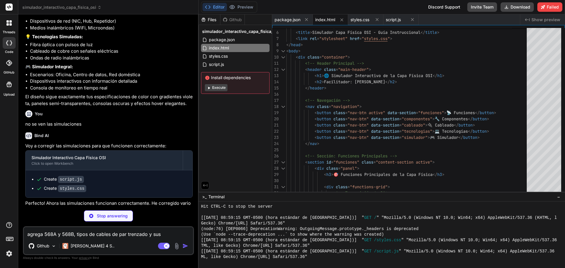
scroll to position [514, 0]
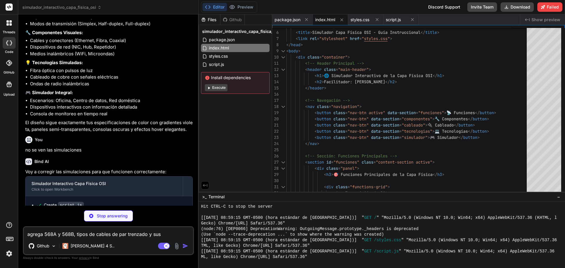
click at [215, 88] on button "Execute" at bounding box center [216, 87] width 23 height 7
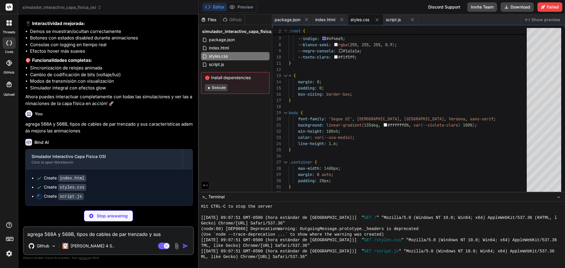
scroll to position [846, 0]
click at [218, 87] on button "Execute" at bounding box center [216, 87] width 23 height 7
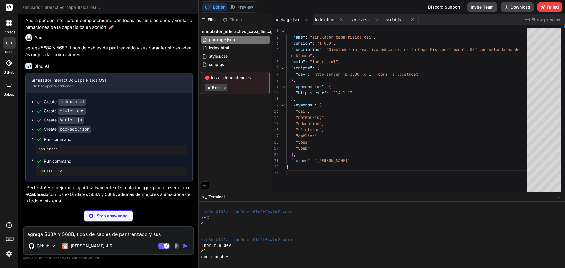
scroll to position [923, 0]
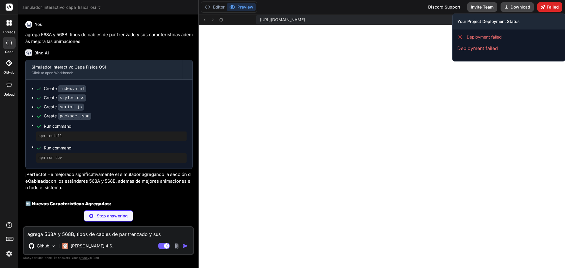
click at [550, 9] on button "Failed" at bounding box center [549, 6] width 25 height 9
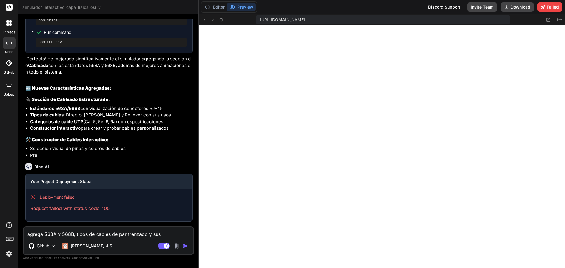
scroll to position [1051, 0]
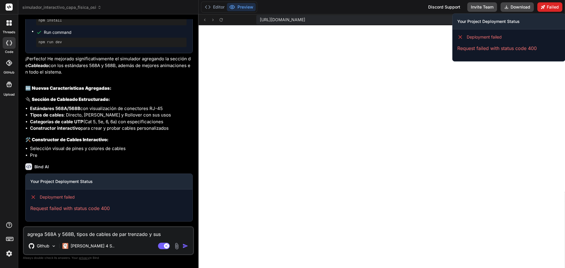
click at [547, 6] on button "Failed" at bounding box center [549, 6] width 25 height 9
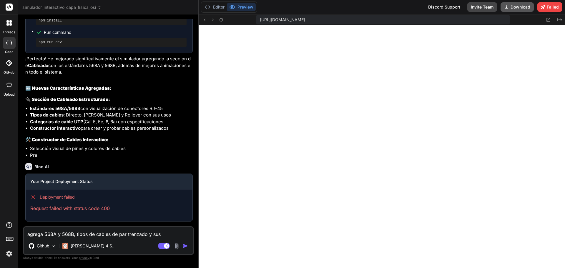
click at [516, 9] on button "Download" at bounding box center [516, 6] width 33 height 9
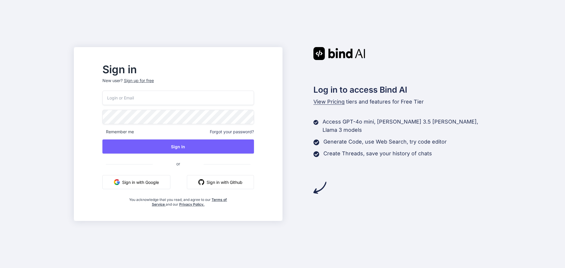
click at [149, 184] on button "Sign in with Google" at bounding box center [136, 182] width 68 height 14
